Goal: Transaction & Acquisition: Subscribe to service/newsletter

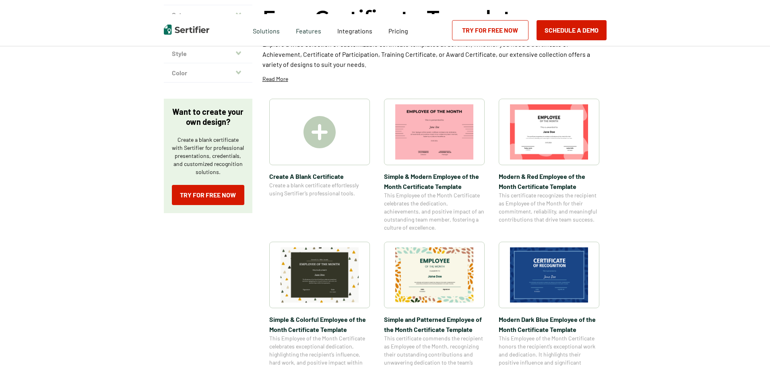
scroll to position [121, 0]
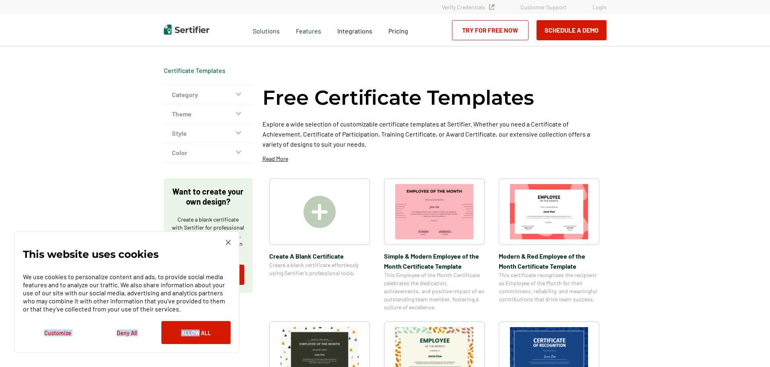
click at [199, 317] on div "We use cookies to personalize content and ads, to provide social media features…" at bounding box center [127, 305] width 208 height 78
click at [200, 330] on button "Allow All" at bounding box center [195, 332] width 69 height 23
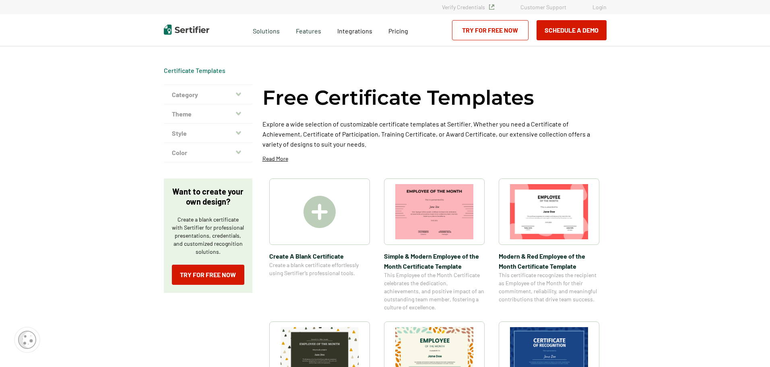
click at [316, 210] on img at bounding box center [320, 212] width 32 height 32
